Goal: Task Accomplishment & Management: Complete application form

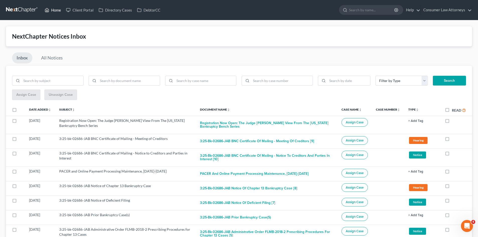
click at [56, 9] on link "Home" at bounding box center [52, 10] width 21 height 9
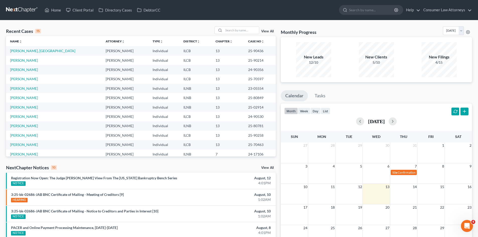
click at [29, 109] on td "[PERSON_NAME]" at bounding box center [54, 107] width 96 height 9
click at [30, 108] on link "[PERSON_NAME]" at bounding box center [24, 107] width 28 height 4
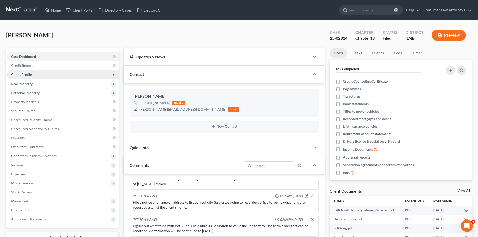
click at [26, 77] on span "Client Profile" at bounding box center [63, 74] width 112 height 9
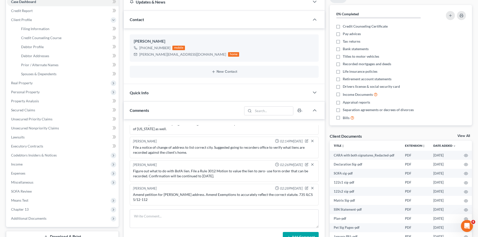
scroll to position [75, 0]
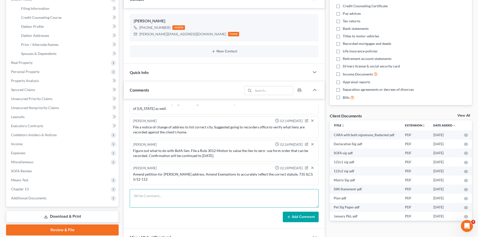
click at [149, 200] on textarea at bounding box center [224, 198] width 189 height 19
type textarea "Case confirmed and fee app approved."
click at [301, 216] on button "Add Comment" at bounding box center [301, 217] width 36 height 11
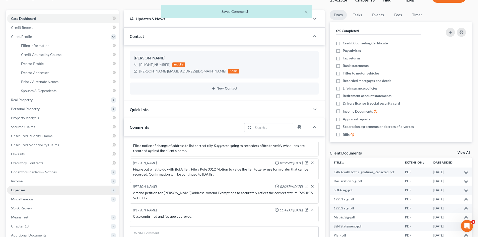
scroll to position [25, 0]
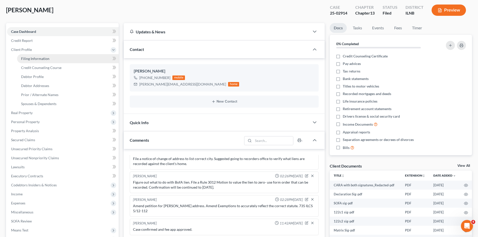
click at [48, 58] on span "Filing Information" at bounding box center [35, 58] width 28 height 4
select select "1"
select select "0"
select select "3"
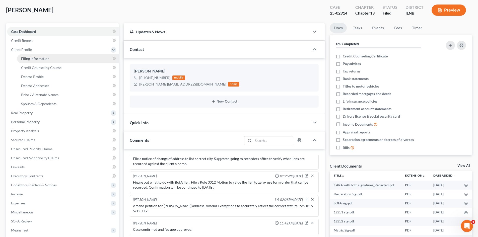
select select "14"
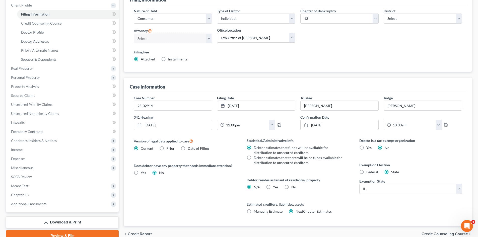
scroll to position [75, 0]
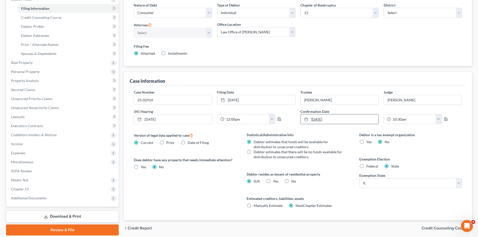
click at [335, 118] on link "[DATE]" at bounding box center [339, 119] width 78 height 10
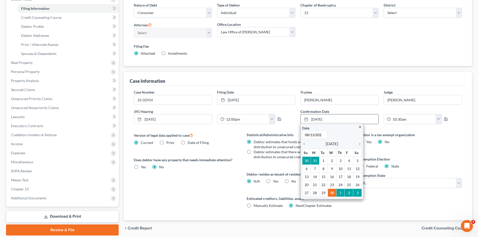
type input "[DATE]"
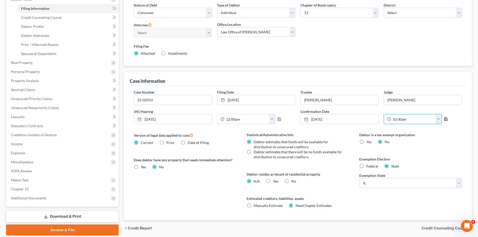
click at [445, 120] on icon "button" at bounding box center [445, 119] width 4 height 4
